Goal: Task Accomplishment & Management: Use online tool/utility

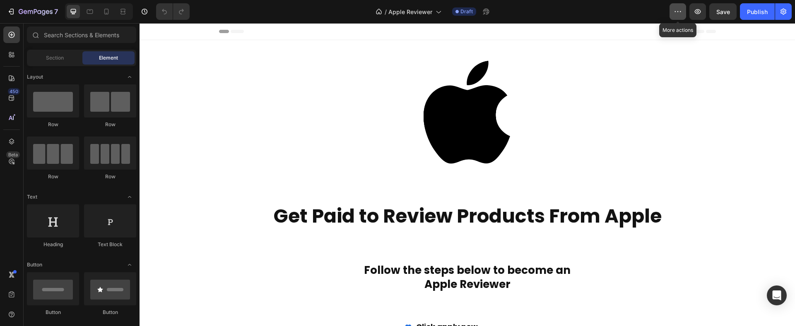
click at [679, 10] on icon "button" at bounding box center [678, 11] width 8 height 8
click at [788, 12] on button "button" at bounding box center [783, 11] width 17 height 17
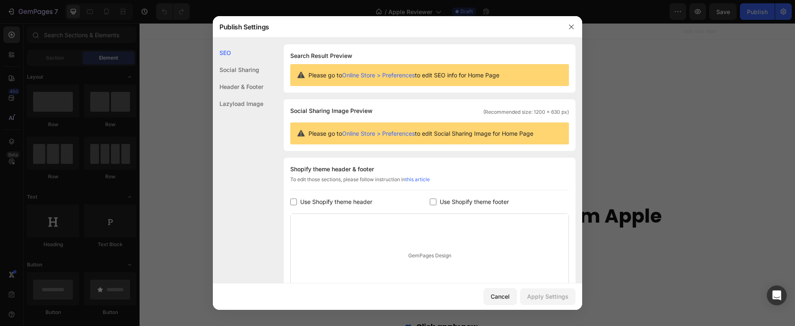
click at [358, 201] on span "Use Shopify theme header" at bounding box center [336, 202] width 72 height 10
checkbox input "true"
click at [449, 205] on span "Use Shopify theme footer" at bounding box center [474, 202] width 69 height 10
checkbox input "true"
click at [548, 297] on div "Apply Settings" at bounding box center [547, 296] width 41 height 9
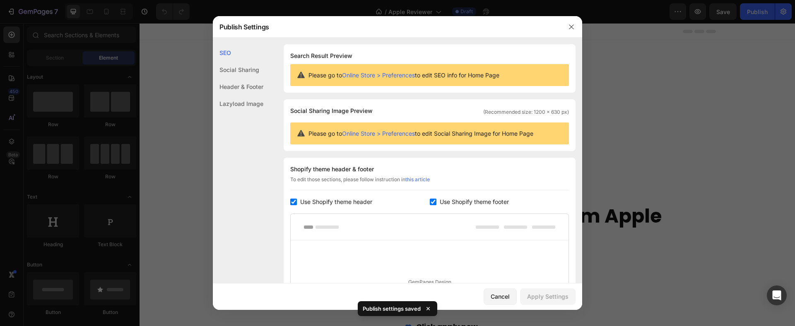
click at [349, 201] on span "Use Shopify theme header" at bounding box center [336, 202] width 72 height 10
checkbox input "false"
click at [432, 200] on input "checkbox" at bounding box center [433, 202] width 7 height 7
checkbox input "false"
click at [540, 296] on div "Apply Settings" at bounding box center [547, 296] width 41 height 9
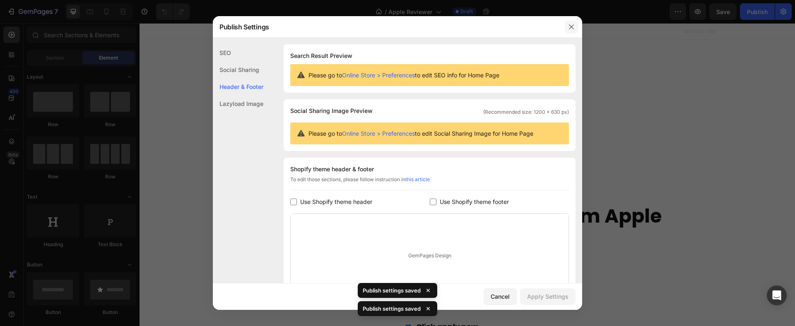
click at [569, 26] on icon "button" at bounding box center [571, 27] width 7 height 7
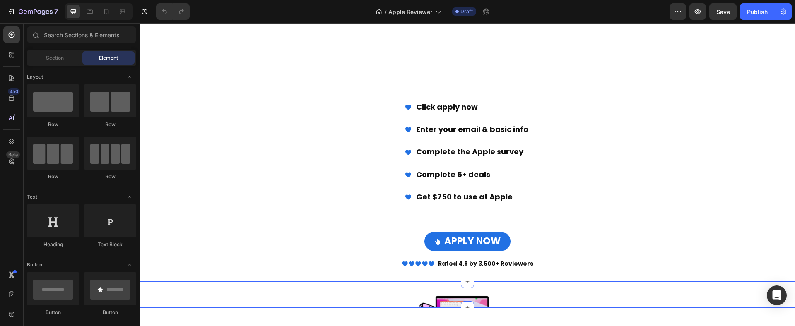
scroll to position [298, 0]
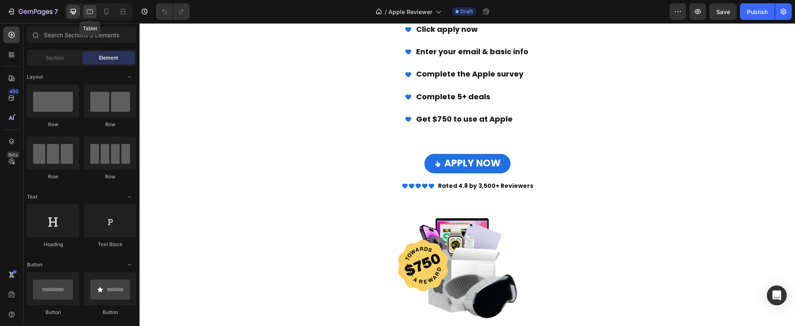
click at [90, 14] on icon at bounding box center [90, 11] width 8 height 8
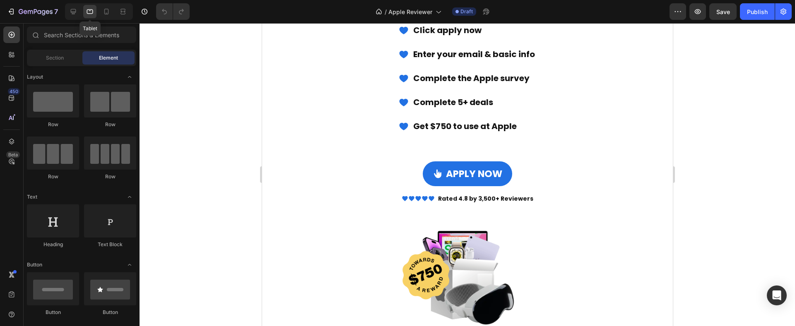
scroll to position [297, 0]
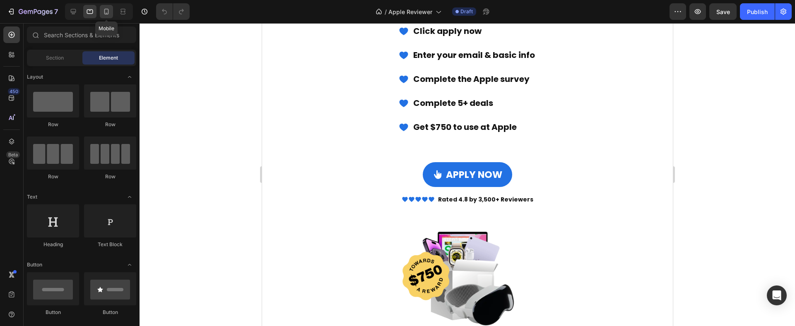
click at [105, 10] on icon at bounding box center [106, 12] width 5 height 6
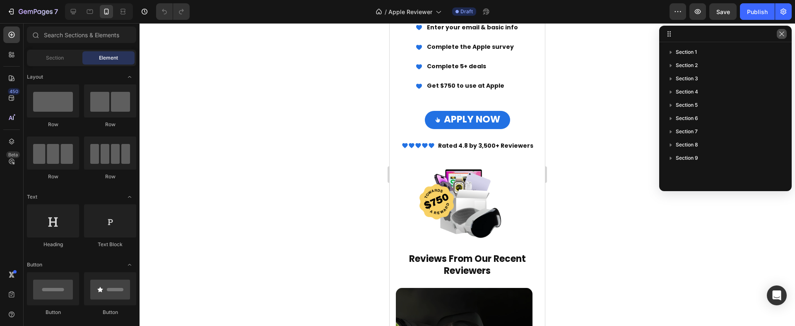
click at [783, 36] on icon "button" at bounding box center [782, 33] width 5 height 5
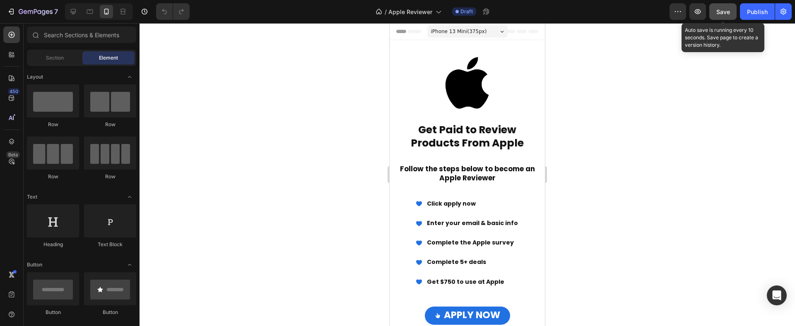
click at [731, 13] on button "Save" at bounding box center [723, 11] width 27 height 17
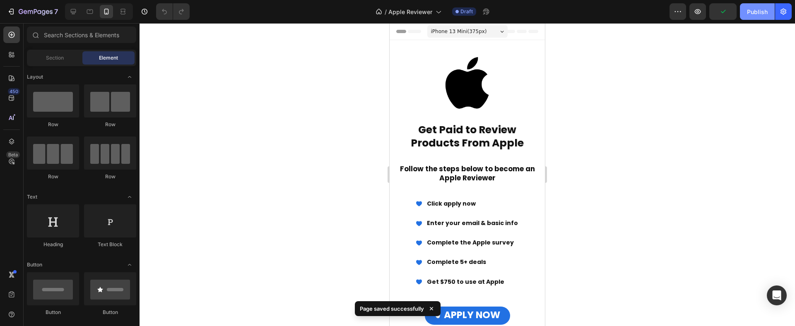
click at [756, 13] on div "Publish" at bounding box center [757, 11] width 21 height 9
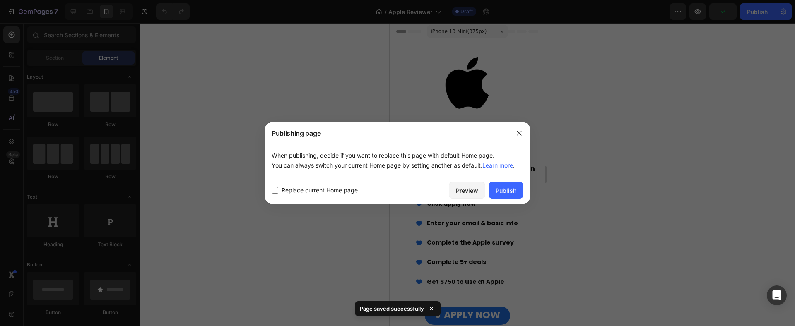
click at [306, 188] on span "Replace current Home page" at bounding box center [320, 191] width 76 height 10
checkbox input "true"
click at [497, 190] on div "Publish" at bounding box center [506, 190] width 21 height 9
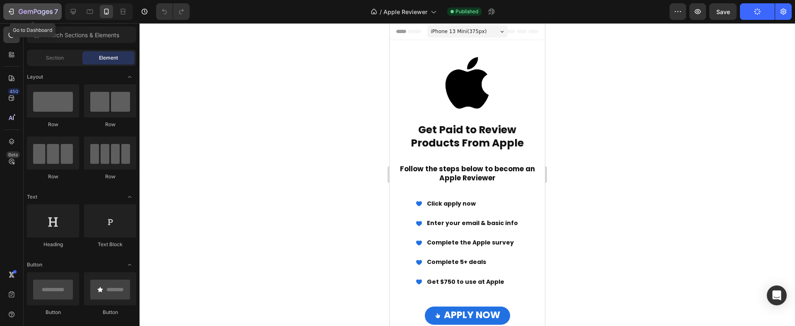
click at [27, 12] on icon "button" at bounding box center [36, 12] width 34 height 7
